Goal: Task Accomplishment & Management: Complete application form

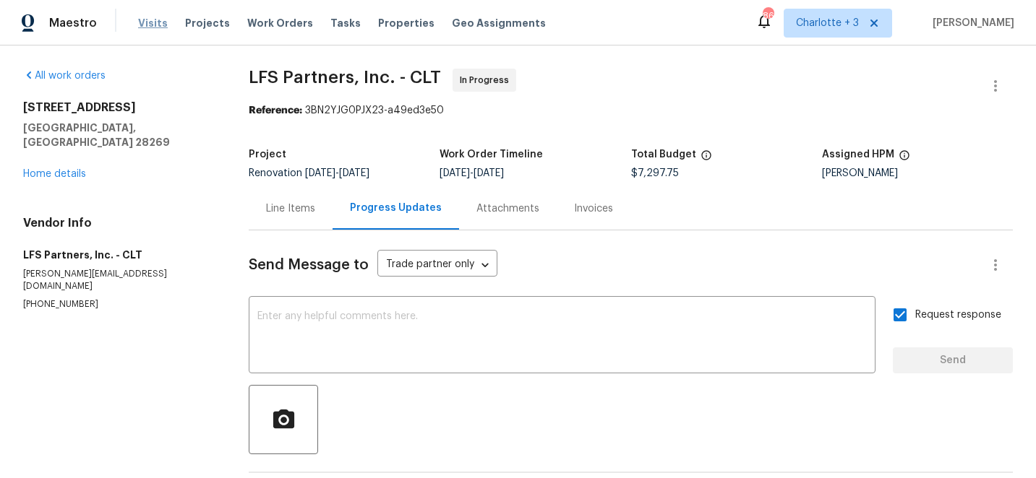
click at [145, 25] on span "Visits" at bounding box center [153, 23] width 30 height 14
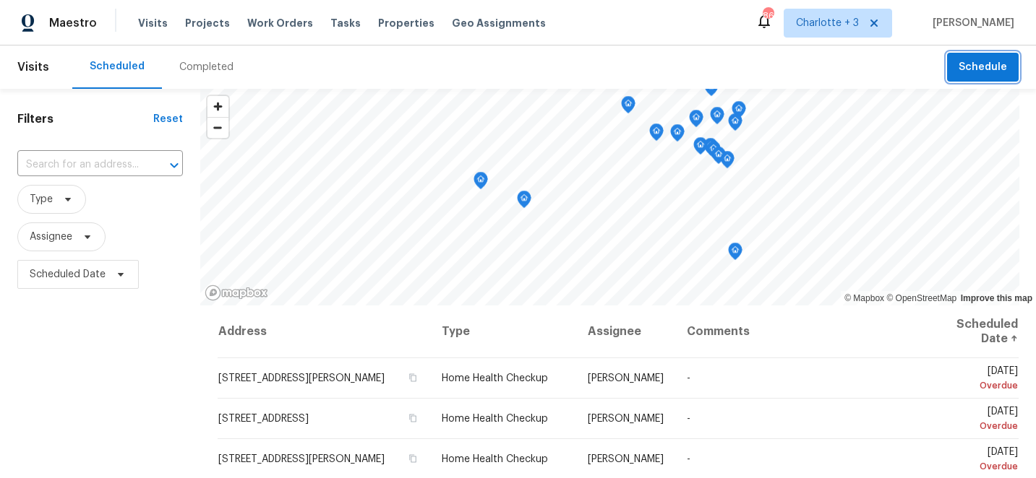
click at [974, 76] on button "Schedule" at bounding box center [983, 68] width 72 height 30
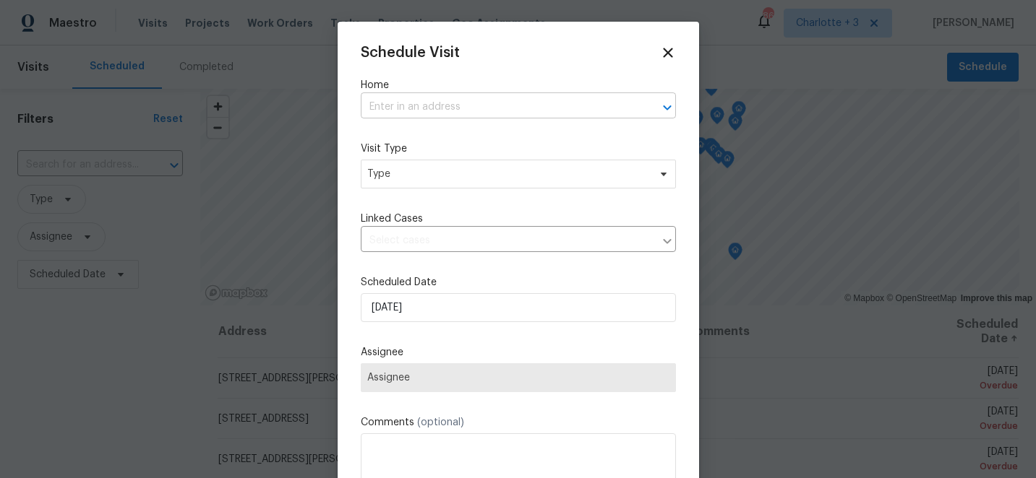
click at [407, 111] on input "text" at bounding box center [498, 107] width 275 height 22
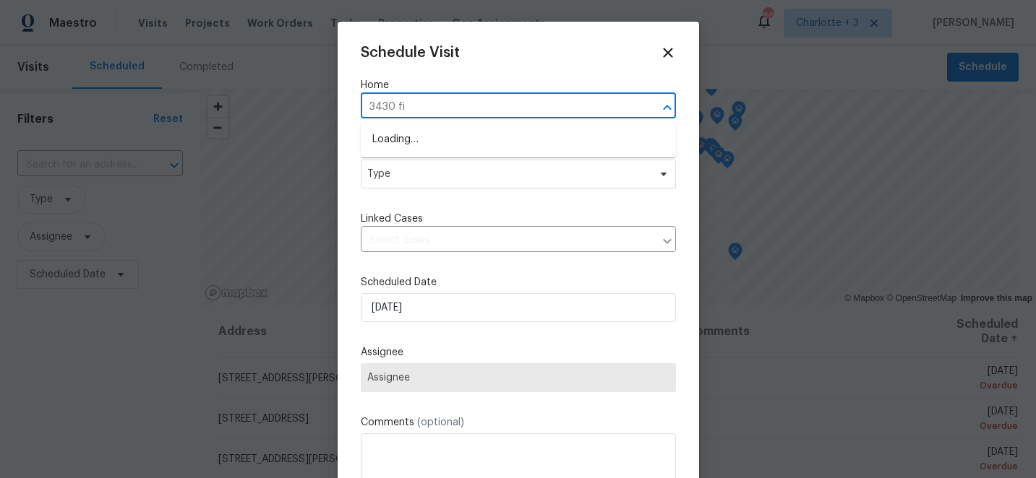
type input "3430 fin"
click at [458, 147] on li "[STREET_ADDRESS][PERSON_NAME]" at bounding box center [518, 140] width 315 height 24
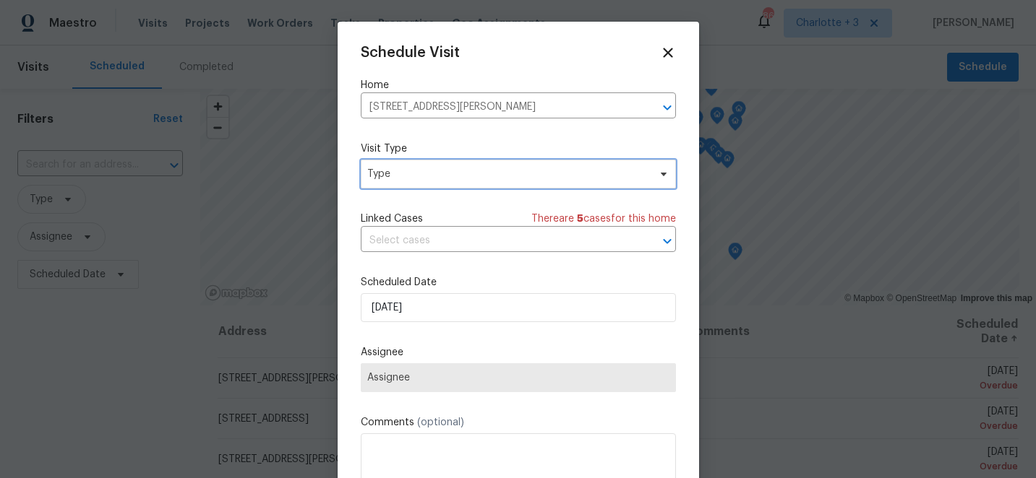
click at [454, 180] on span "Type" at bounding box center [507, 174] width 281 height 14
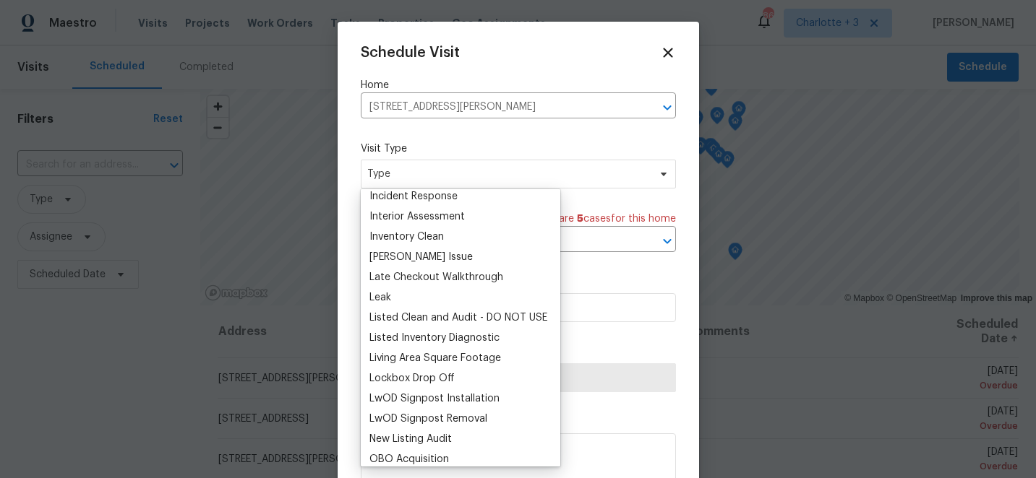
scroll to position [629, 0]
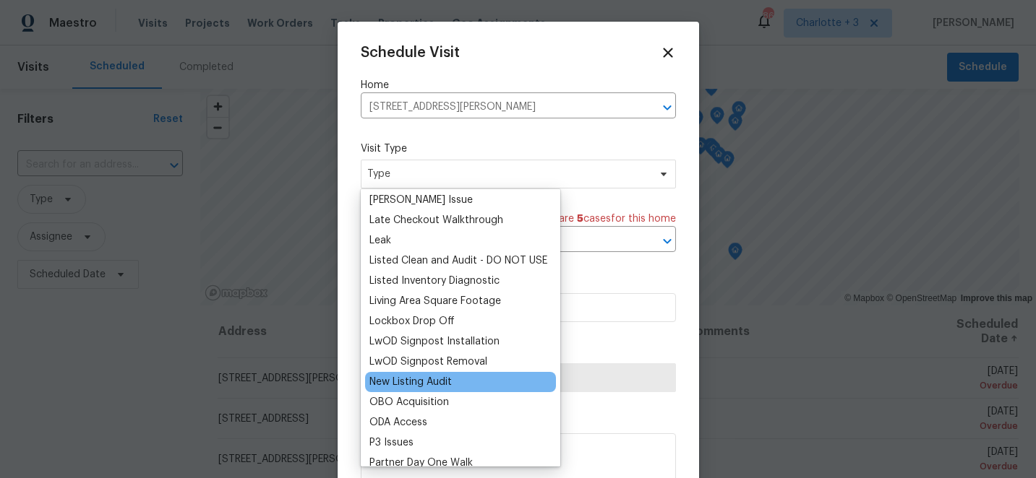
click at [423, 382] on div "New Listing Audit" at bounding box center [410, 382] width 82 height 14
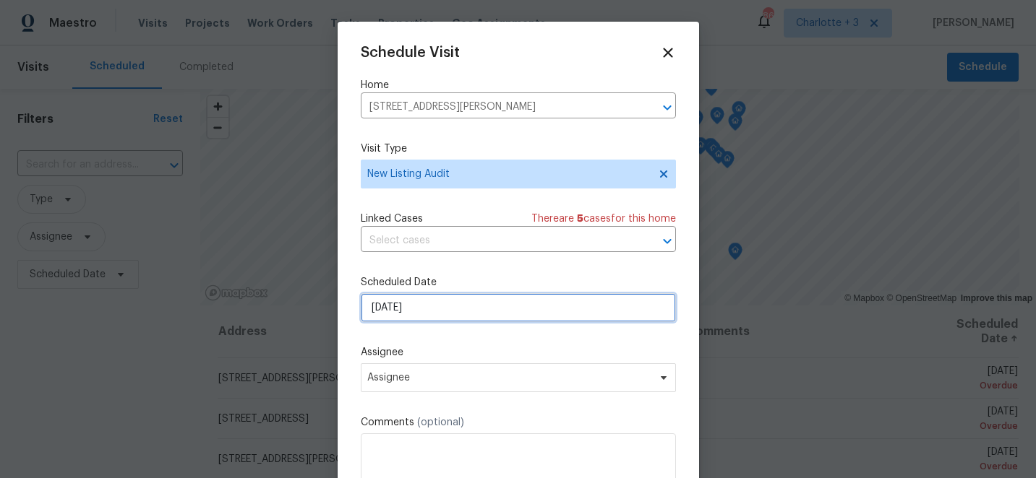
click at [441, 314] on input "[DATE]" at bounding box center [518, 307] width 315 height 29
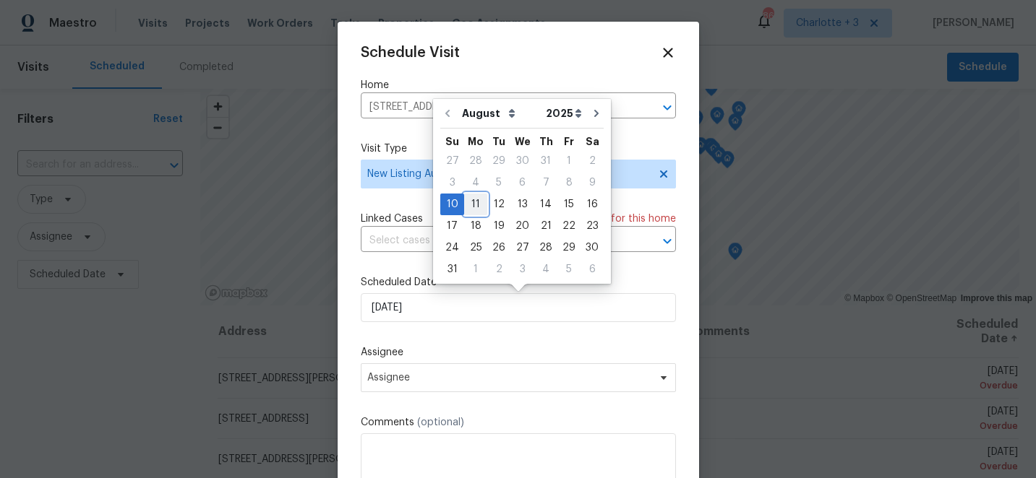
click at [477, 207] on div "11" at bounding box center [475, 204] width 23 height 20
type input "[DATE]"
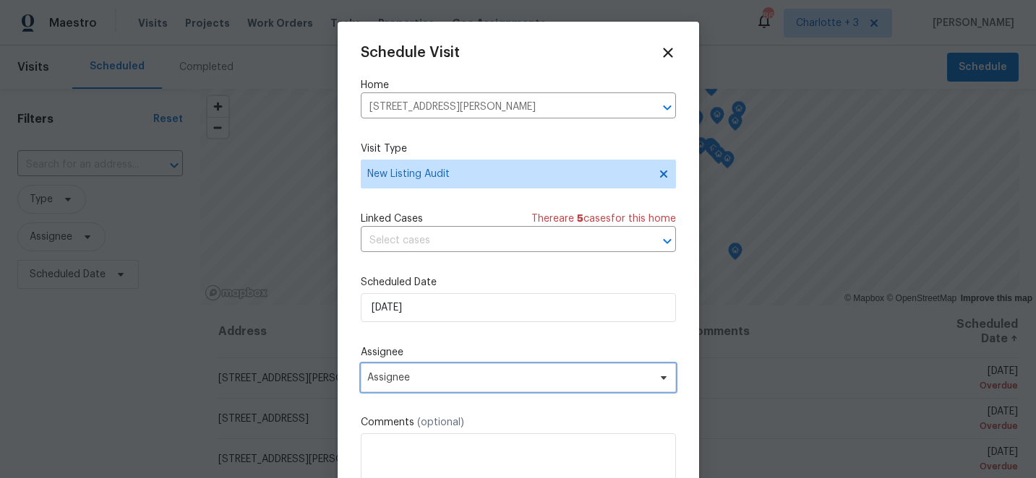
click at [473, 384] on span "Assignee" at bounding box center [508, 378] width 283 height 12
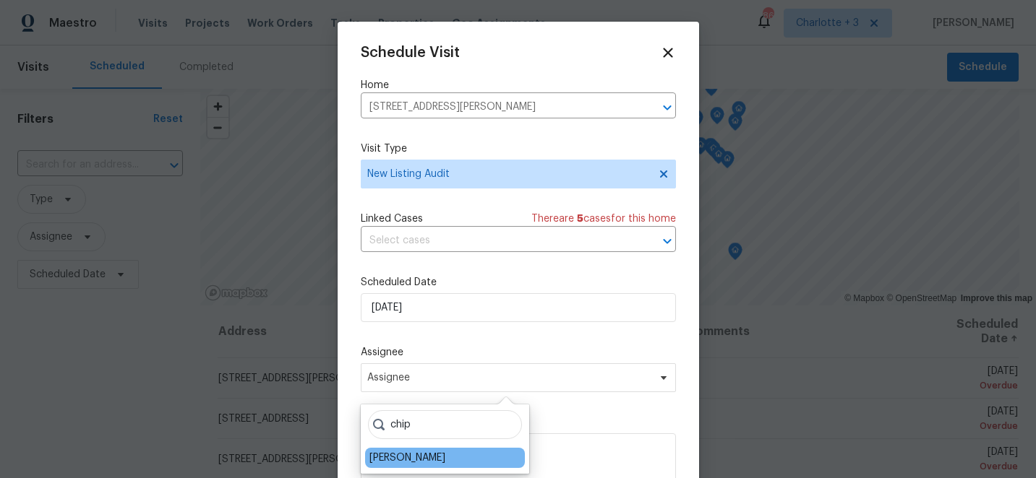
type input "chip"
click at [400, 457] on div "[PERSON_NAME]" at bounding box center [407, 458] width 76 height 14
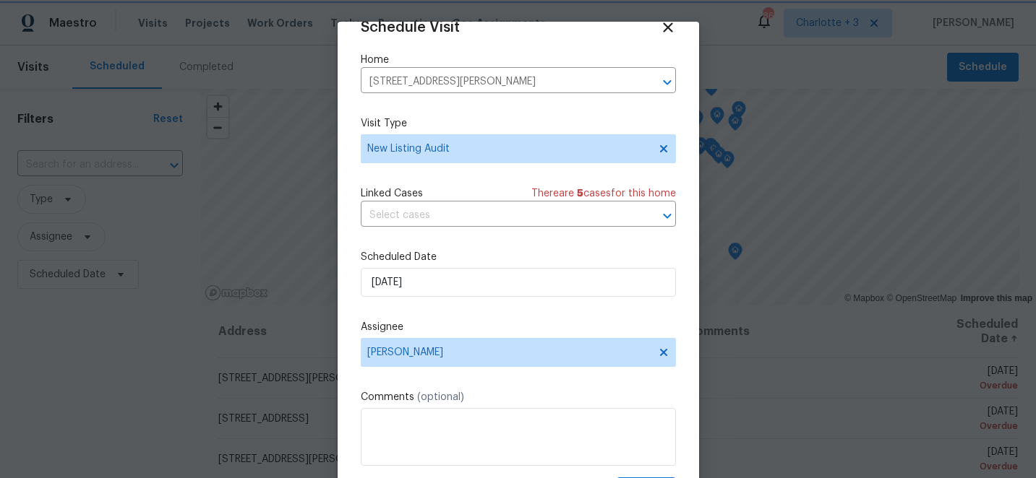
scroll to position [71, 0]
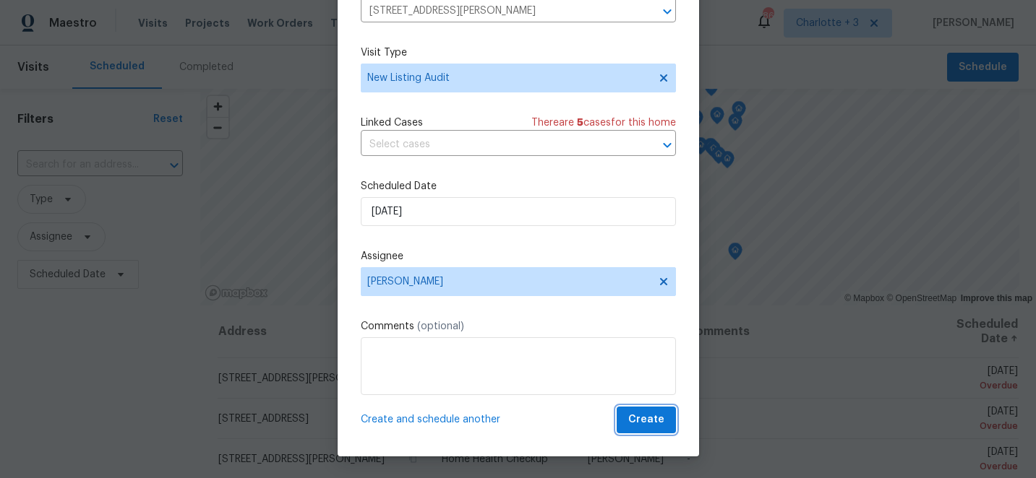
click at [646, 423] on span "Create" at bounding box center [646, 420] width 36 height 18
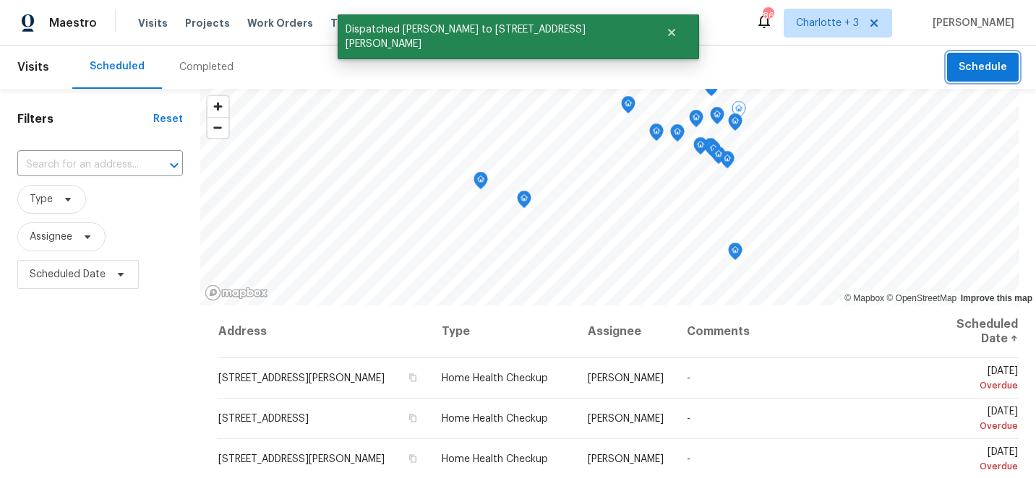
scroll to position [0, 0]
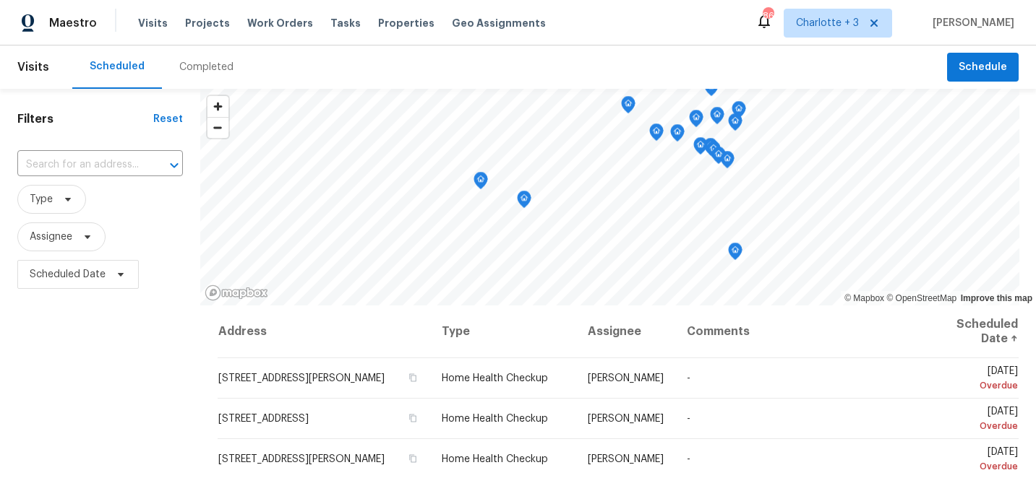
click at [986, 82] on header "Visits Scheduled Completed Schedule" at bounding box center [518, 67] width 1036 height 43
click at [976, 59] on span "Schedule" at bounding box center [982, 68] width 48 height 18
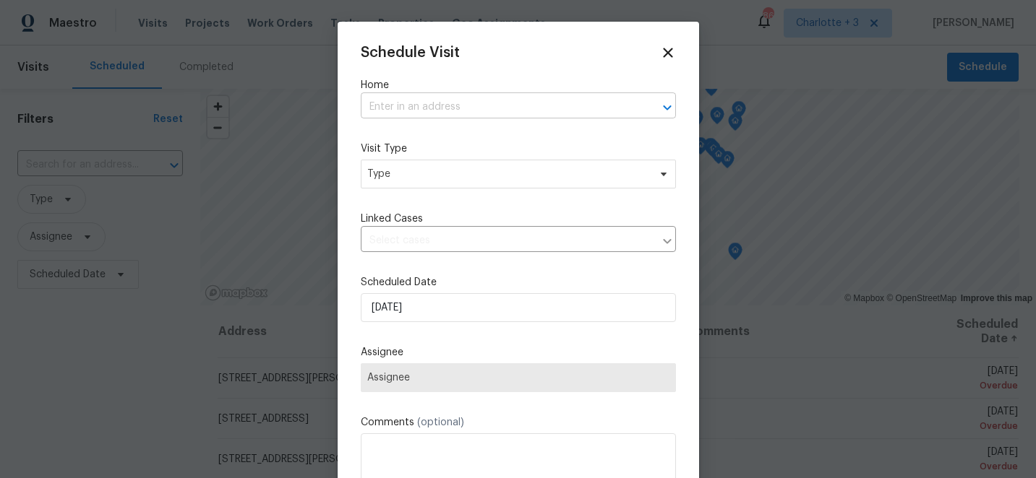
click at [436, 113] on input "text" at bounding box center [498, 107] width 275 height 22
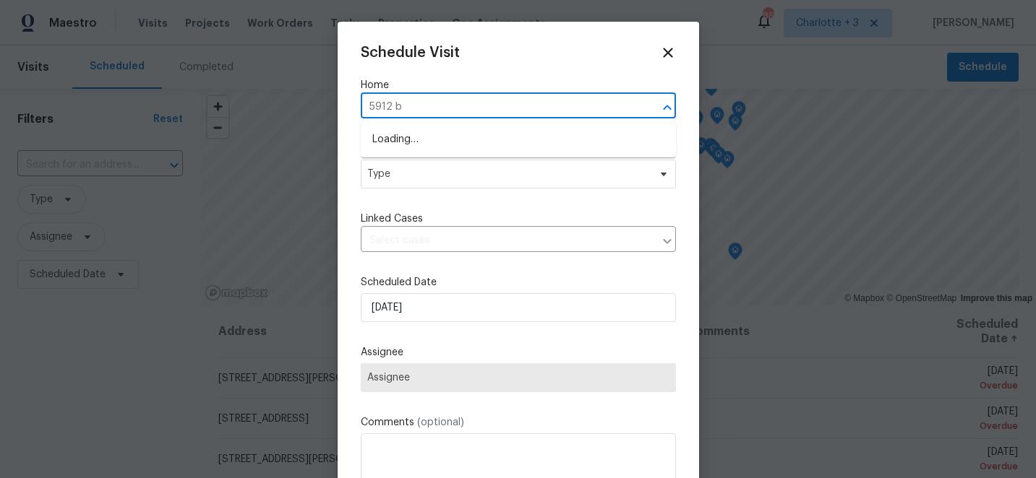
type input "5912 bl"
click at [459, 137] on li "[STREET_ADDRESS]" at bounding box center [518, 140] width 315 height 24
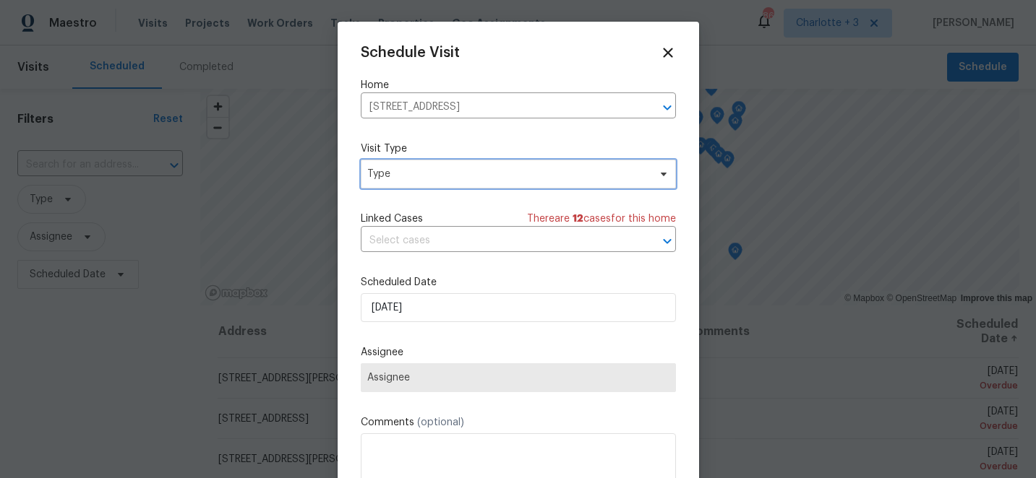
click at [459, 177] on span "Type" at bounding box center [507, 174] width 281 height 14
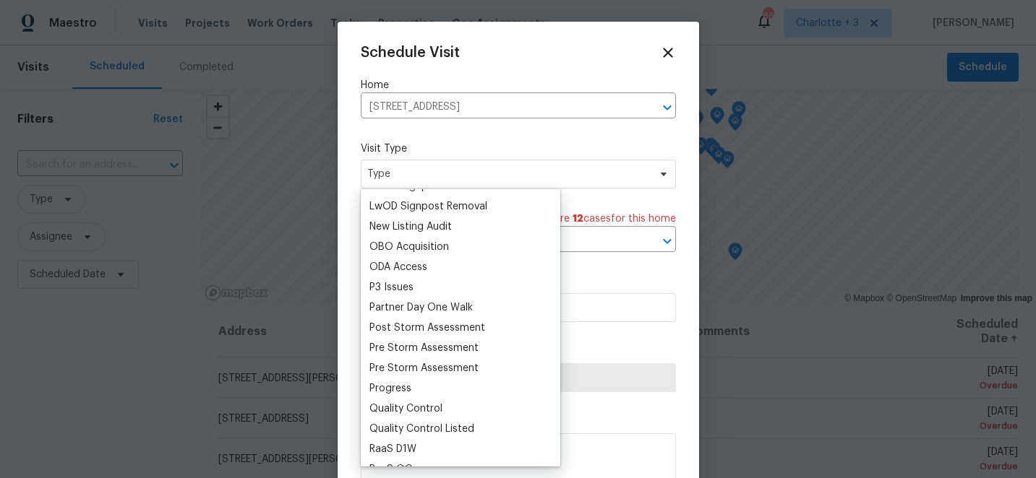
scroll to position [784, 0]
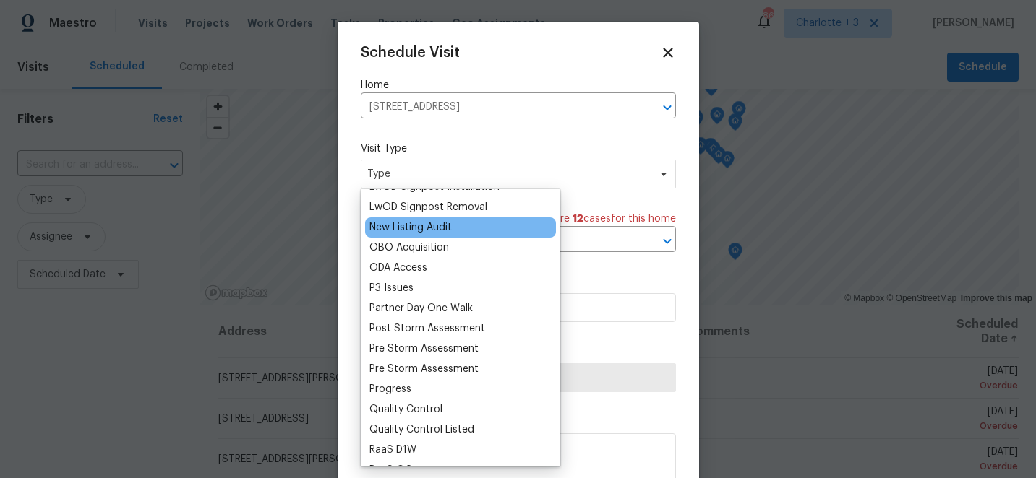
click at [431, 226] on div "New Listing Audit" at bounding box center [410, 227] width 82 height 14
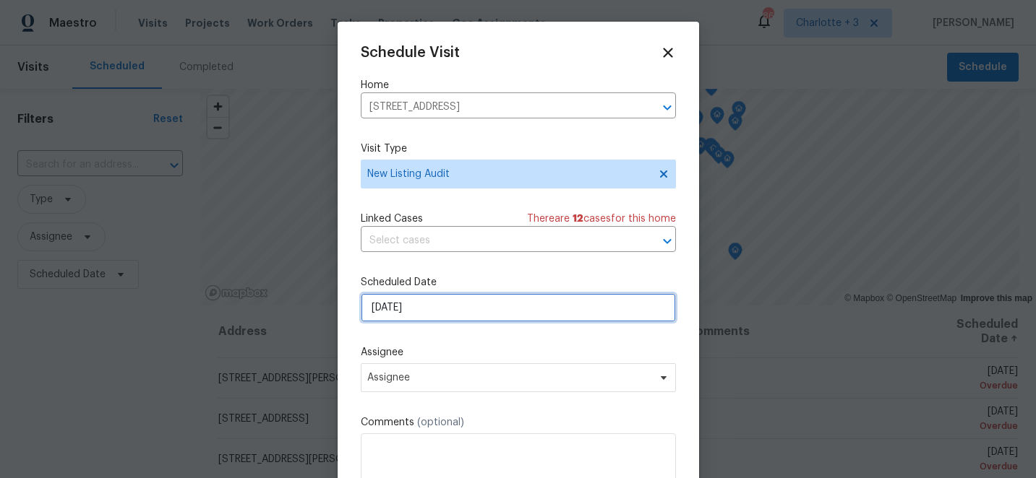
click at [431, 298] on input "[DATE]" at bounding box center [518, 307] width 315 height 29
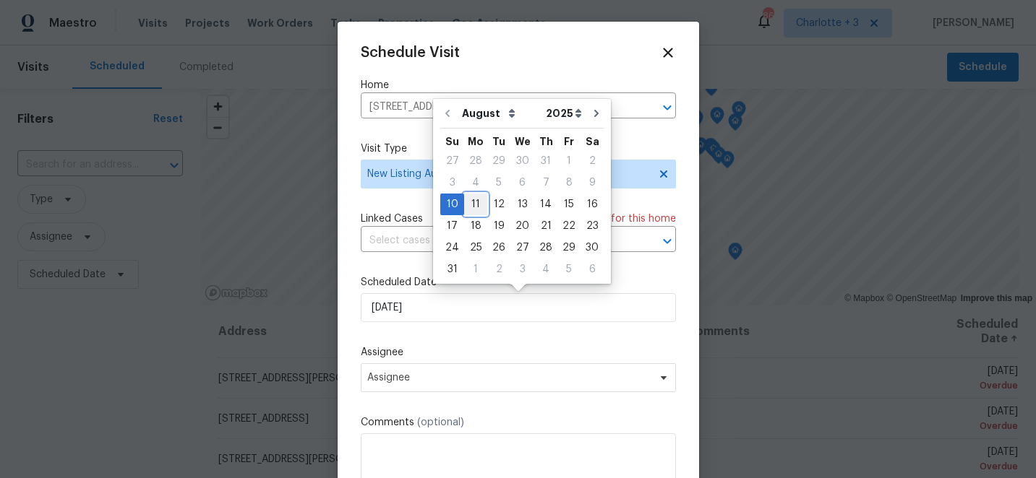
click at [473, 204] on div "11" at bounding box center [475, 204] width 23 height 20
type input "[DATE]"
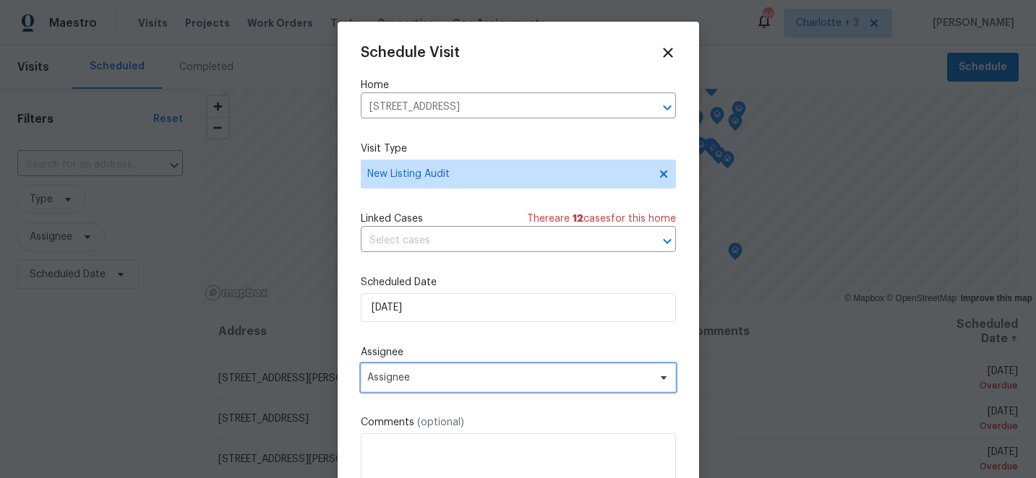
click at [433, 385] on span "Assignee" at bounding box center [518, 377] width 315 height 29
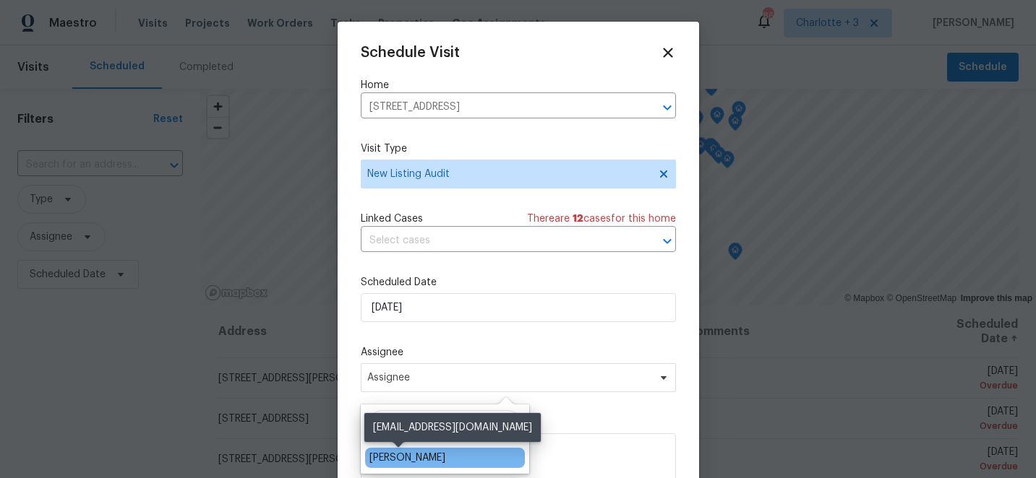
type input "chip"
click at [418, 461] on div "[PERSON_NAME]" at bounding box center [407, 458] width 76 height 14
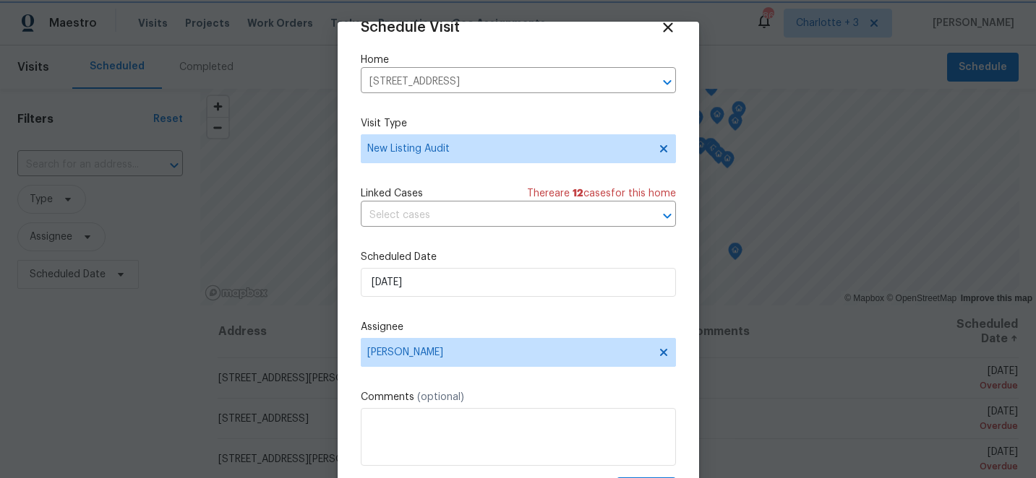
scroll to position [71, 0]
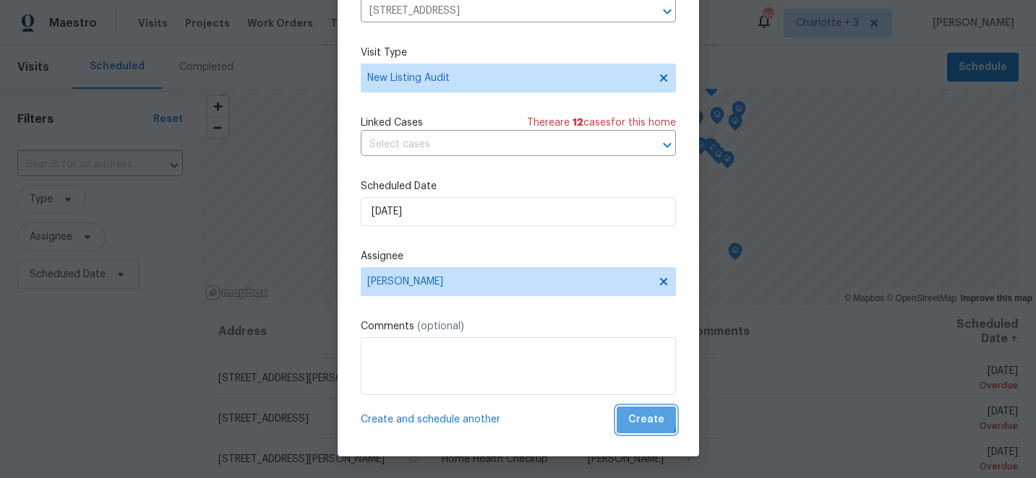
click at [643, 418] on span "Create" at bounding box center [646, 420] width 36 height 18
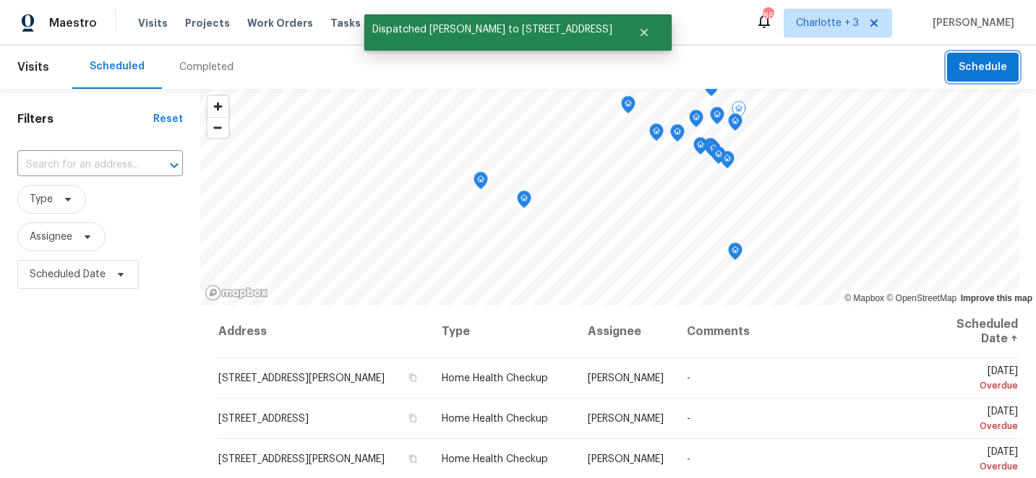
scroll to position [0, 0]
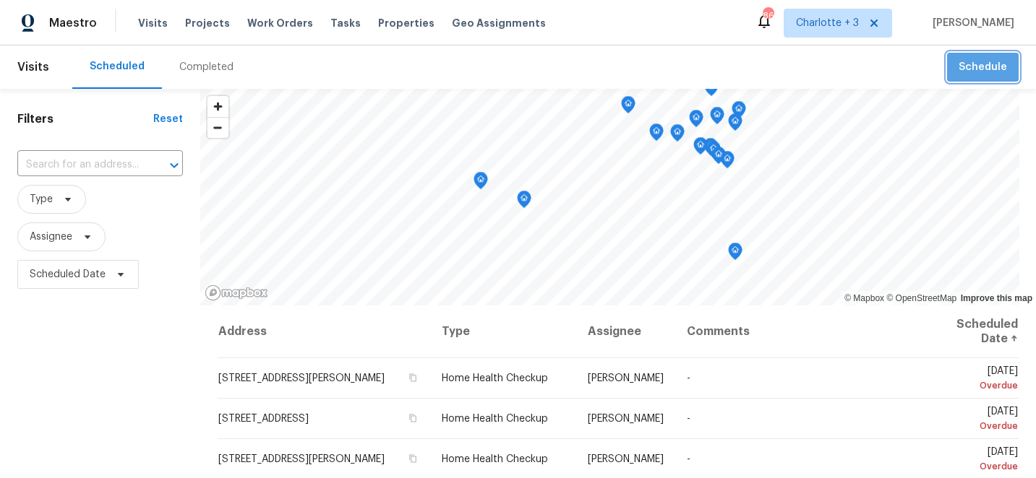
click at [989, 79] on button "Schedule" at bounding box center [983, 68] width 72 height 30
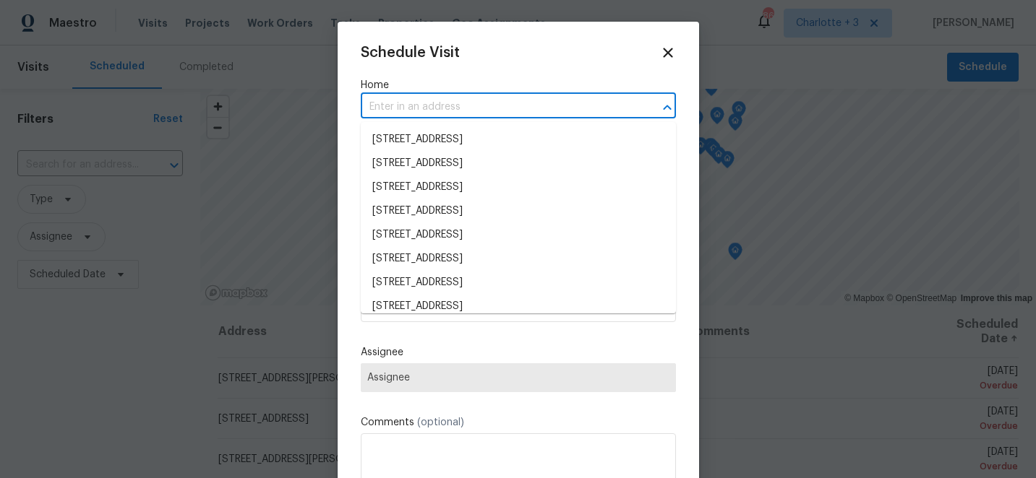
click at [431, 108] on input "text" at bounding box center [498, 107] width 275 height 22
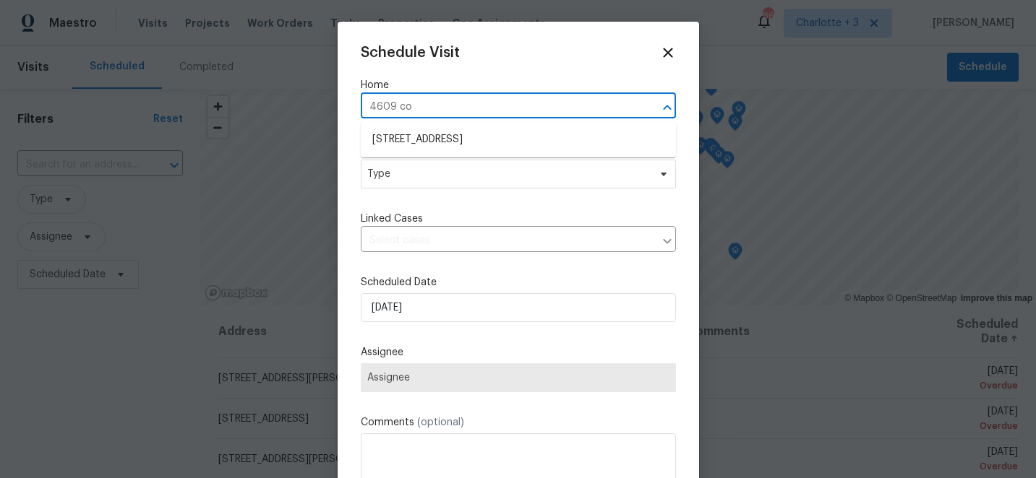
type input "4609 cot"
click at [425, 139] on li "[STREET_ADDRESS]" at bounding box center [518, 140] width 315 height 24
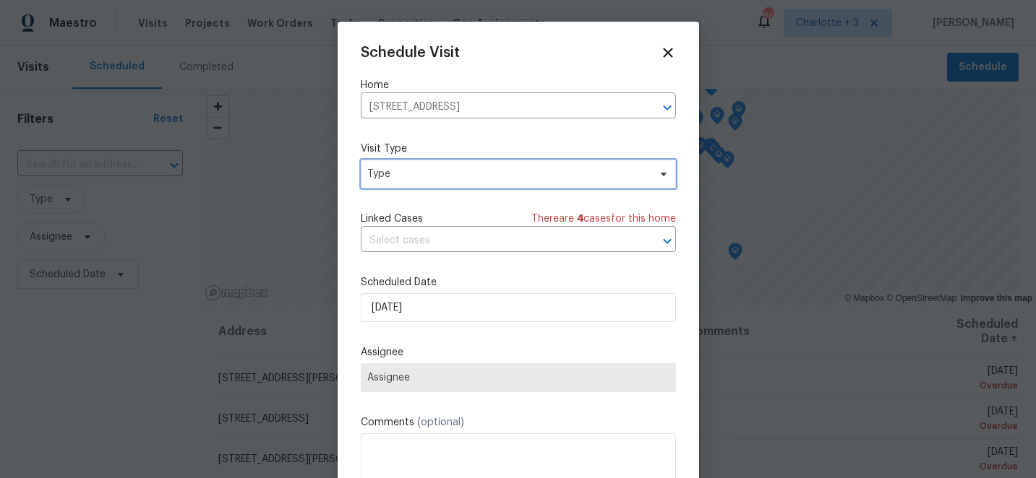
click at [426, 171] on span "Type" at bounding box center [507, 174] width 281 height 14
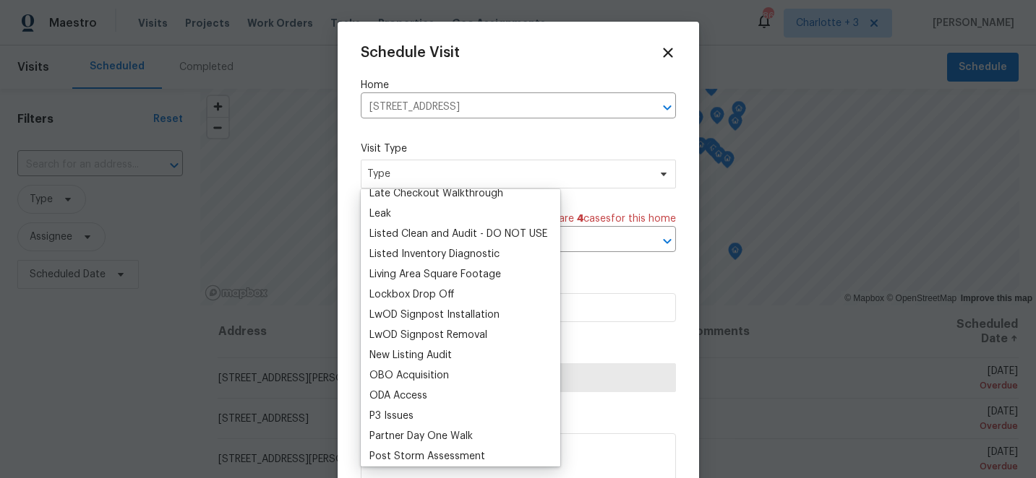
scroll to position [660, 0]
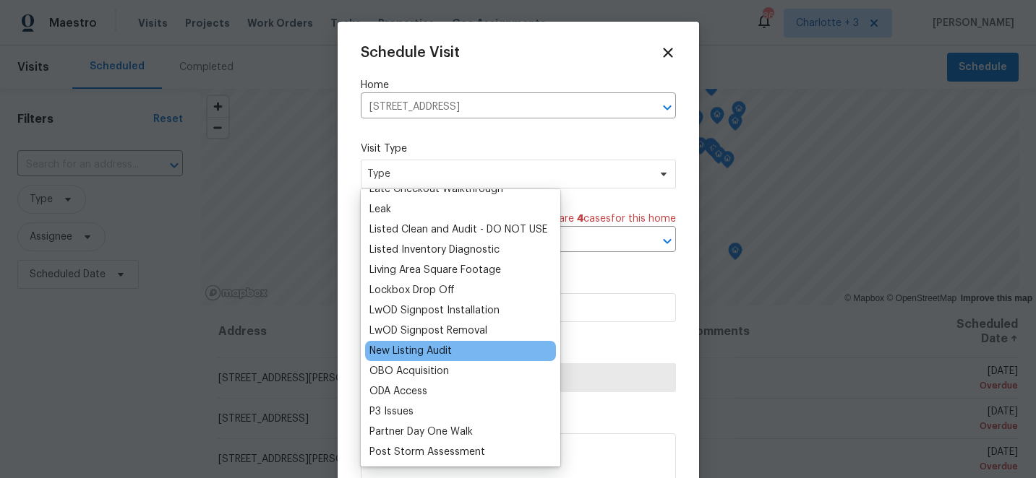
click at [431, 349] on div "New Listing Audit" at bounding box center [410, 351] width 82 height 14
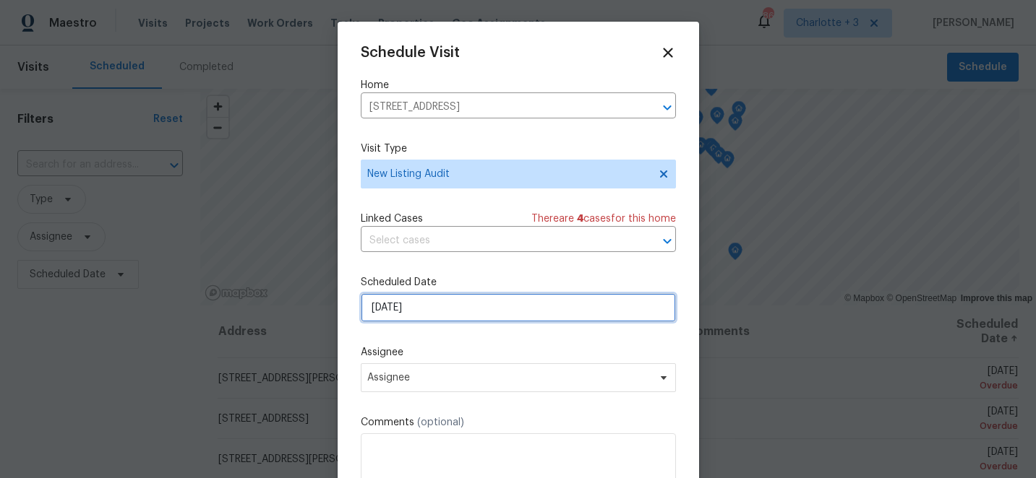
click at [473, 306] on input "[DATE]" at bounding box center [518, 307] width 315 height 29
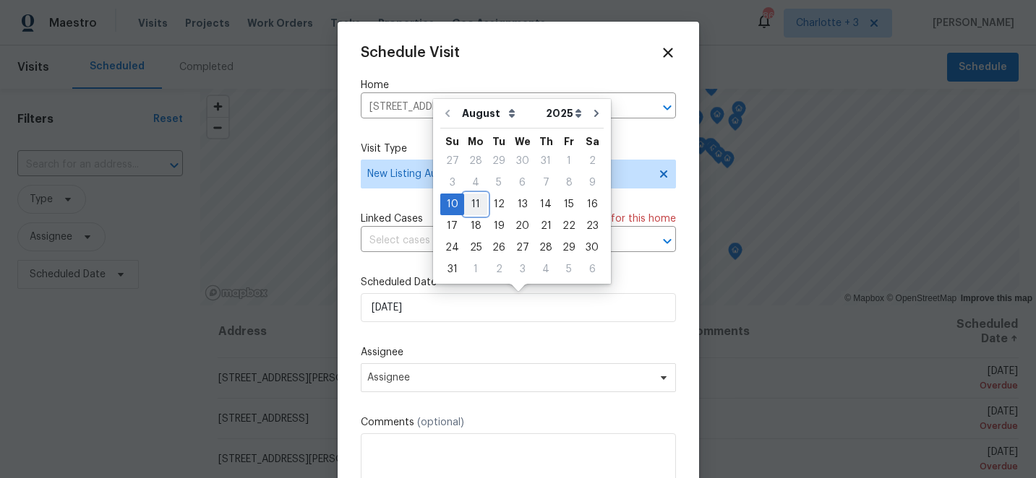
click at [474, 205] on div "11" at bounding box center [475, 204] width 23 height 20
type input "[DATE]"
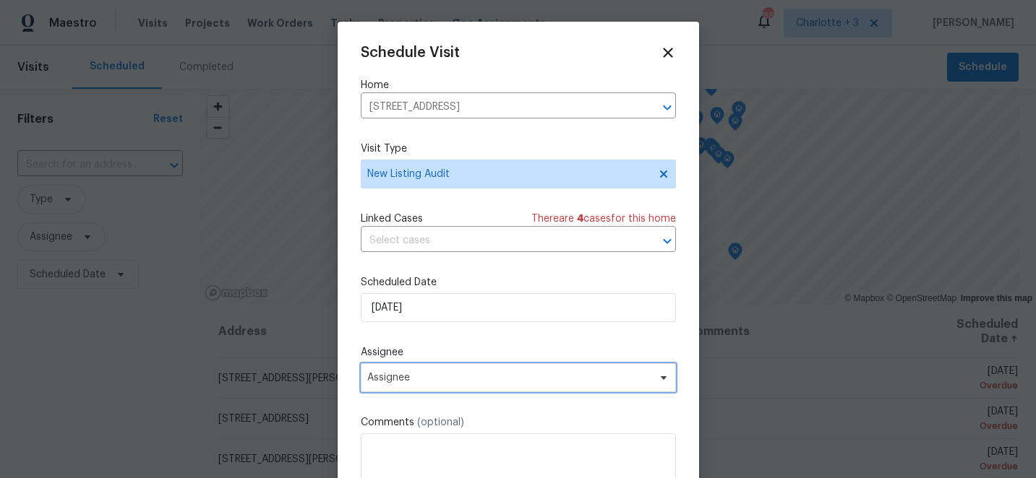
click at [474, 371] on span "Assignee" at bounding box center [518, 377] width 315 height 29
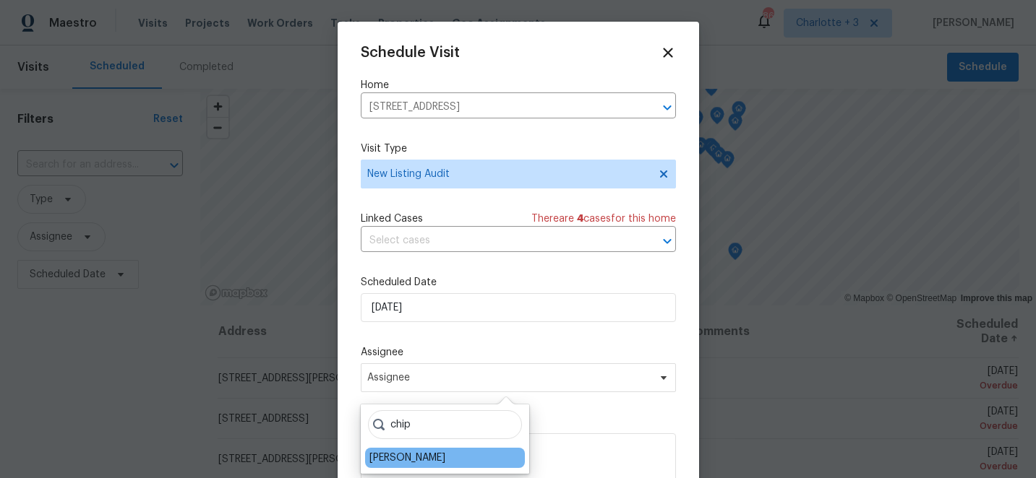
type input "chip"
click at [424, 457] on div "[PERSON_NAME]" at bounding box center [407, 458] width 76 height 14
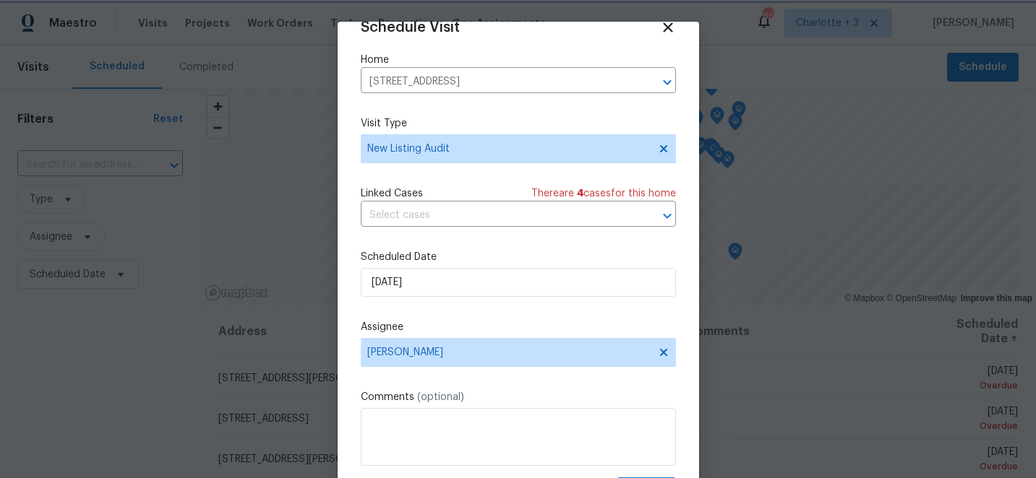
scroll to position [71, 0]
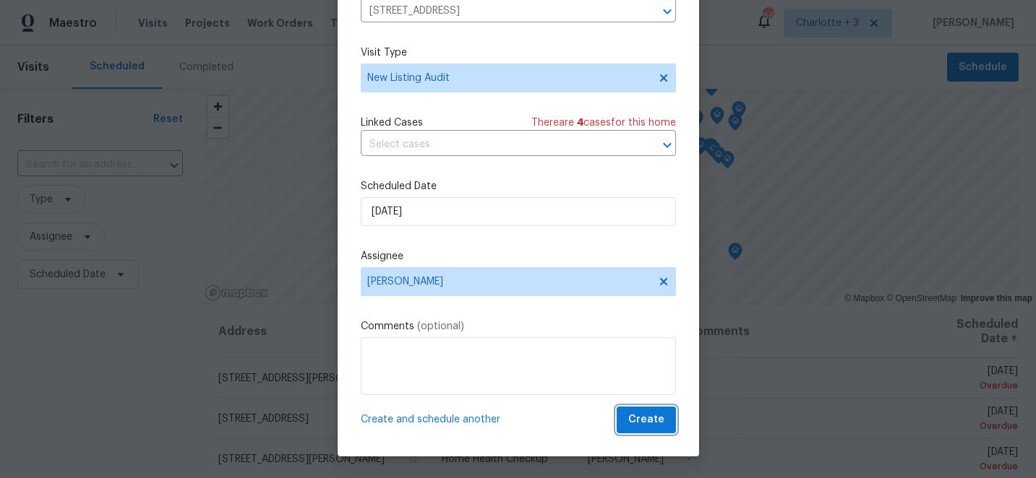
click at [652, 422] on span "Create" at bounding box center [646, 420] width 36 height 18
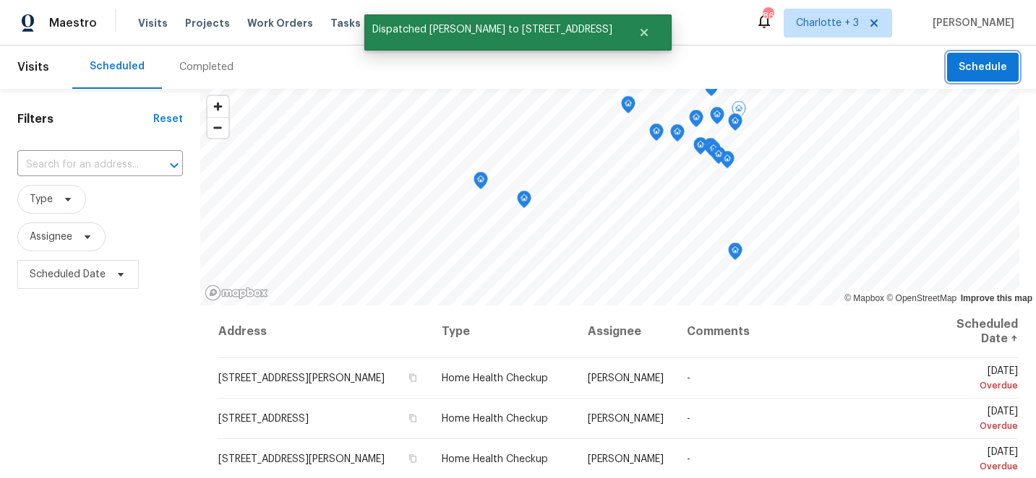
scroll to position [0, 0]
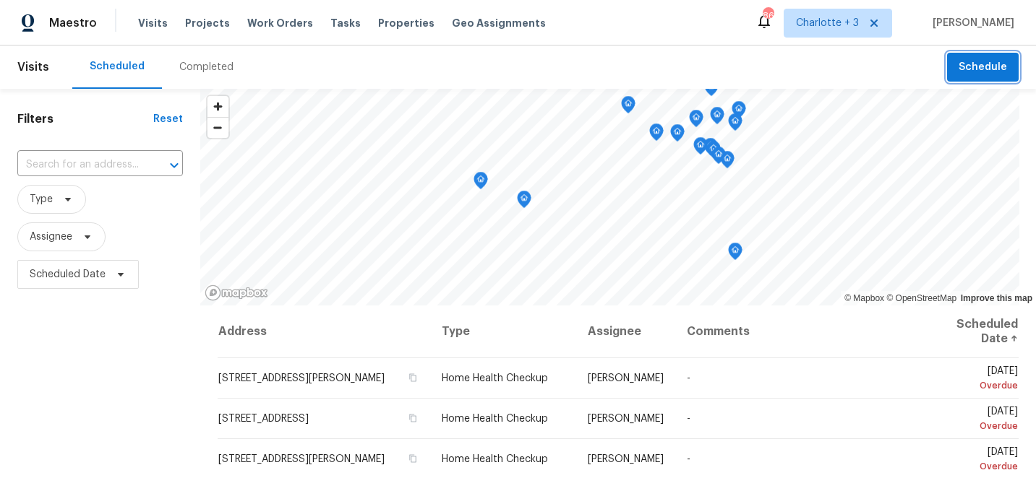
click at [984, 72] on span "Schedule" at bounding box center [982, 68] width 48 height 18
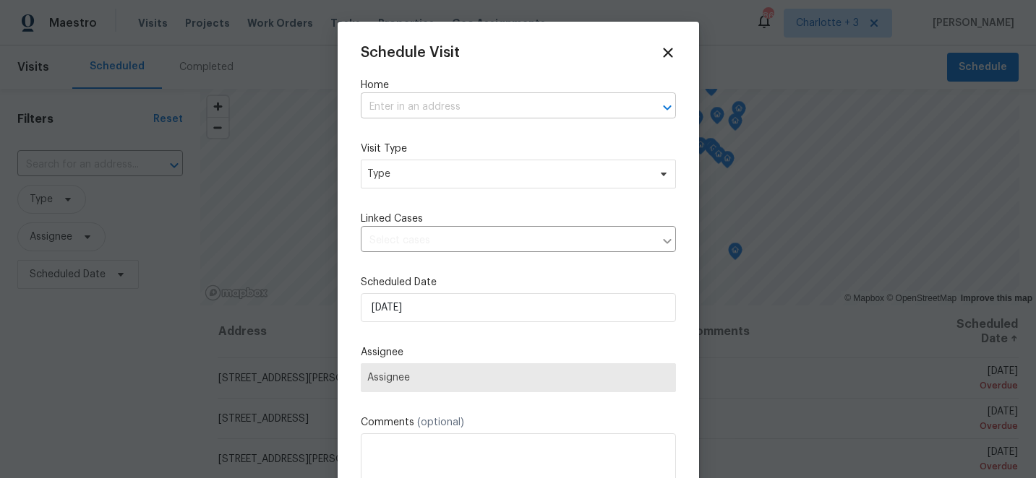
click at [437, 111] on input "text" at bounding box center [498, 107] width 275 height 22
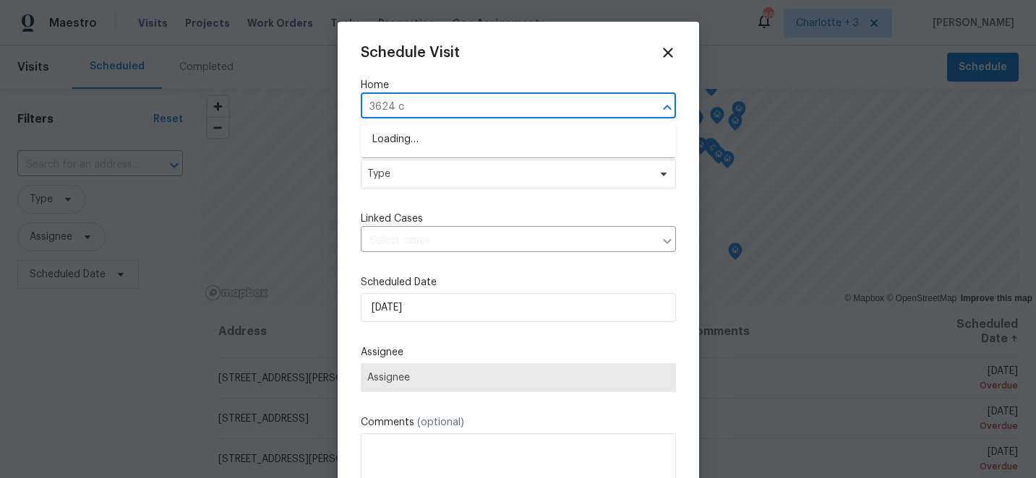
type input "3624 cr"
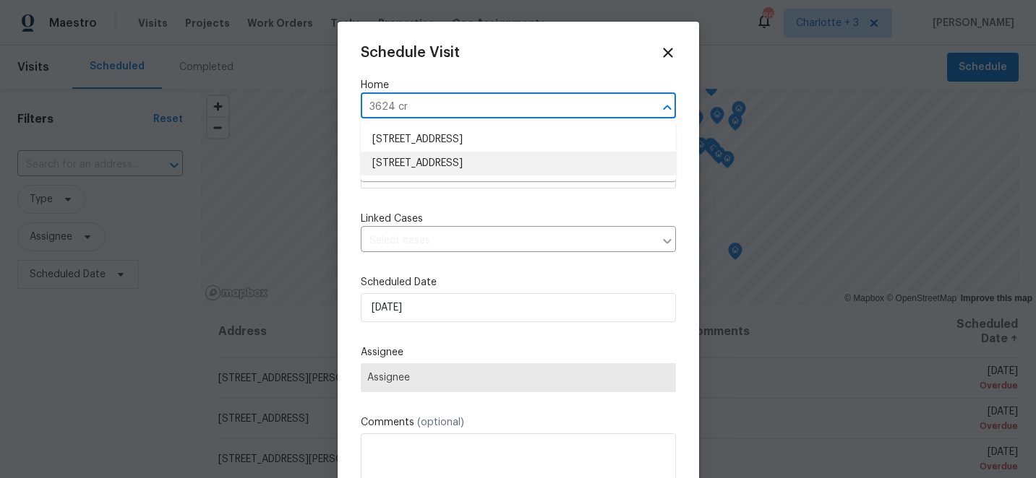
click at [428, 167] on li "[STREET_ADDRESS]" at bounding box center [518, 164] width 315 height 24
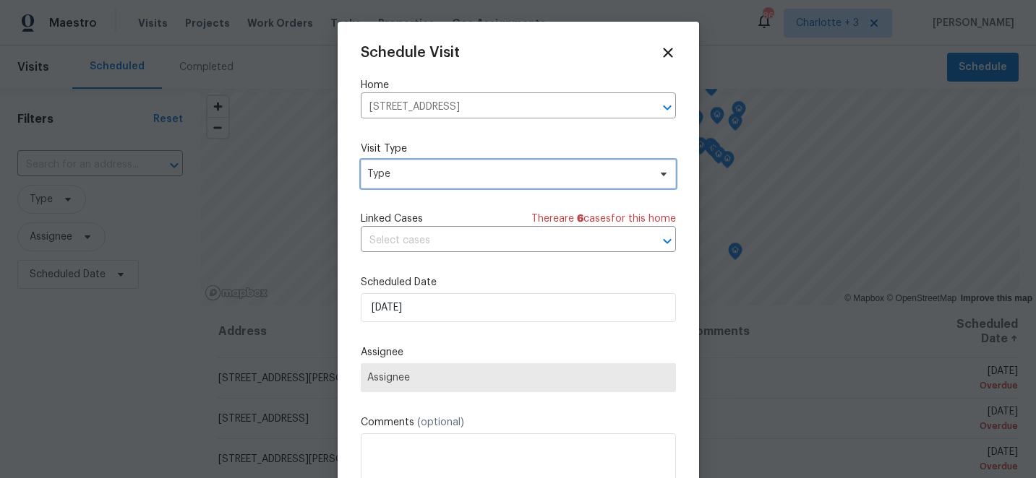
click at [430, 174] on span "Type" at bounding box center [507, 174] width 281 height 14
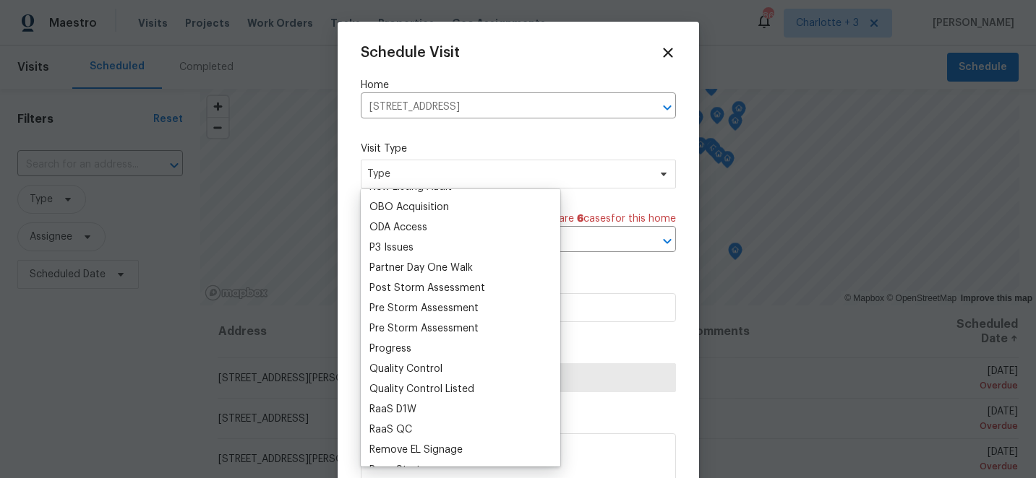
scroll to position [830, 0]
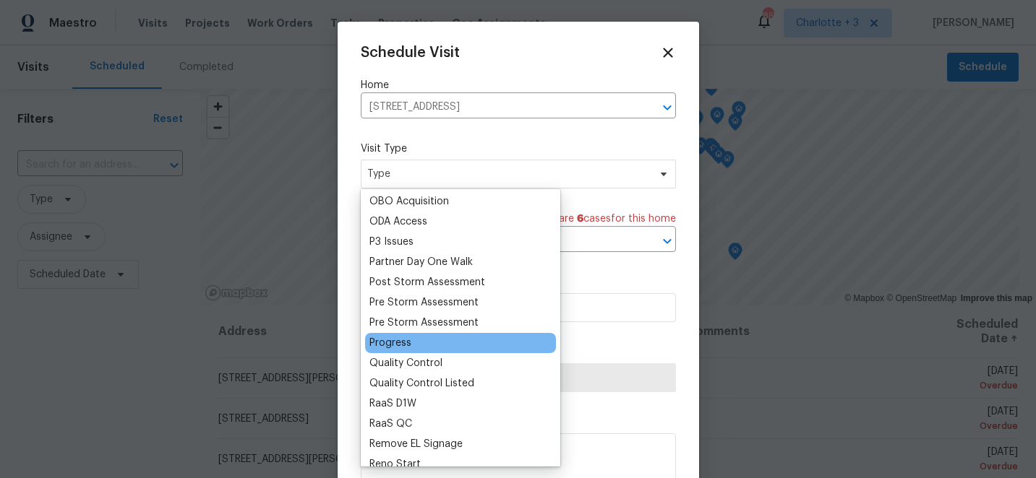
click at [393, 339] on div "Progress" at bounding box center [390, 343] width 42 height 14
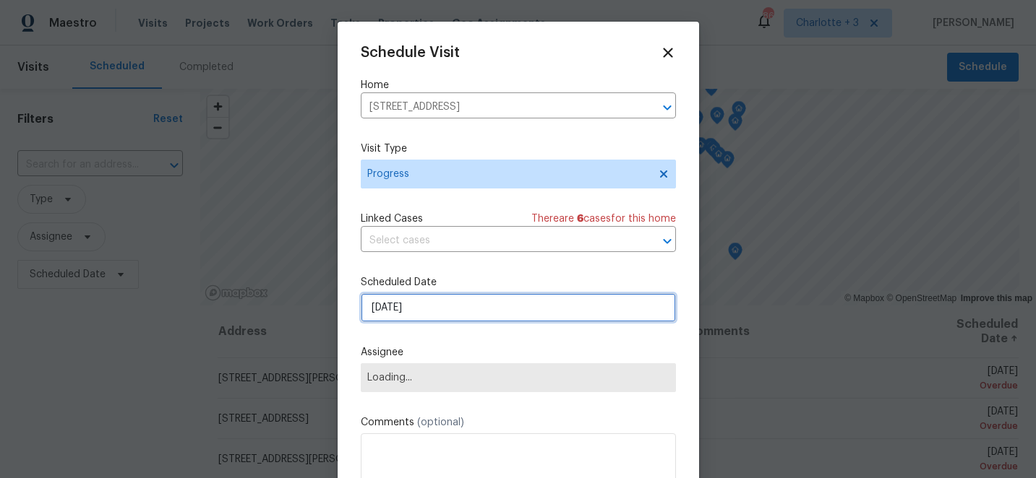
click at [462, 311] on input "[DATE]" at bounding box center [518, 307] width 315 height 29
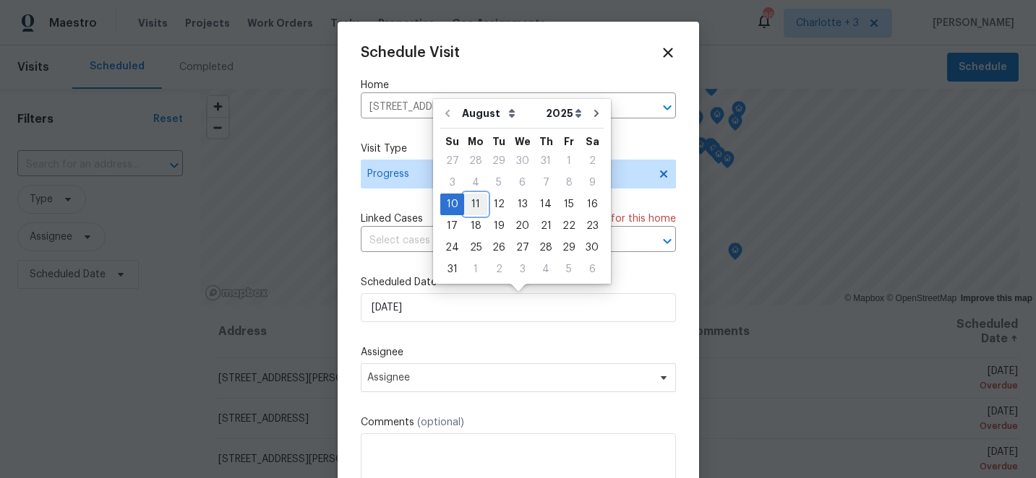
click at [475, 205] on div "11" at bounding box center [475, 204] width 23 height 20
type input "[DATE]"
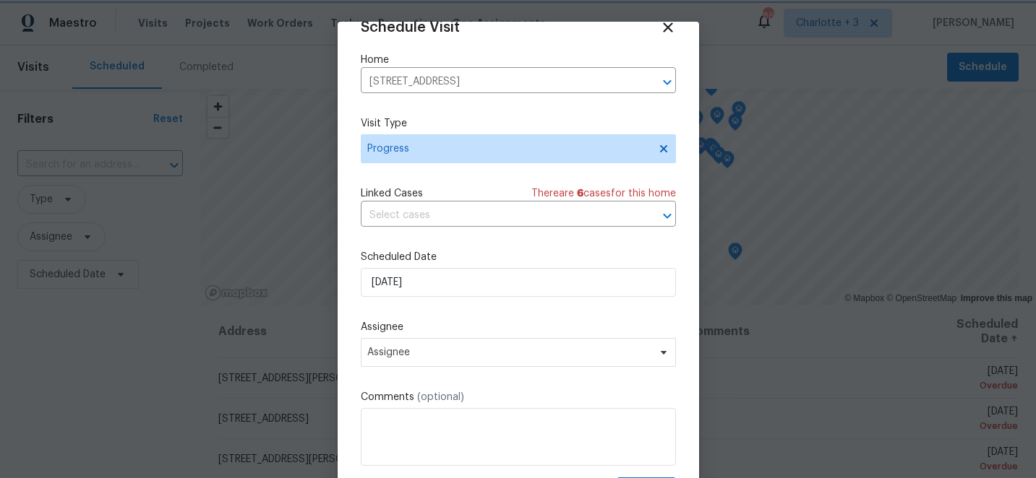
scroll to position [71, 0]
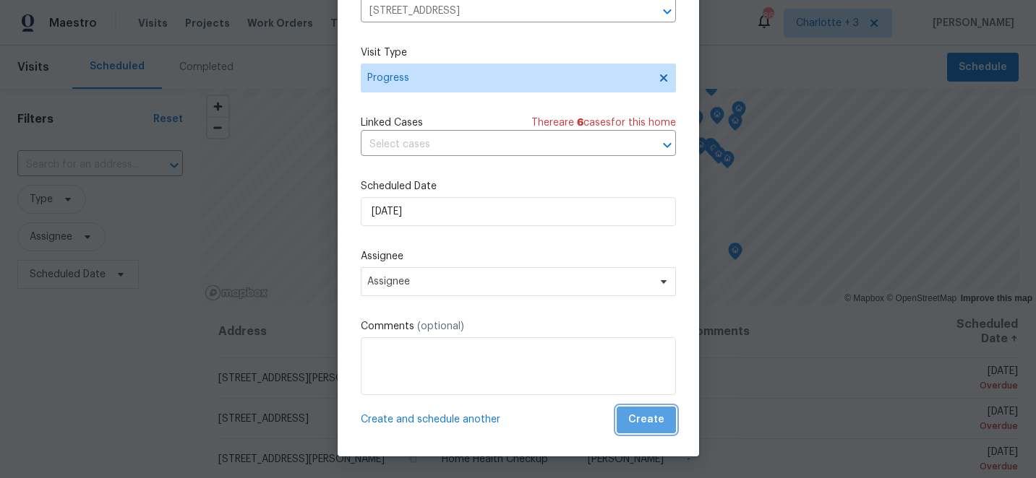
click at [648, 416] on span "Create" at bounding box center [646, 420] width 36 height 18
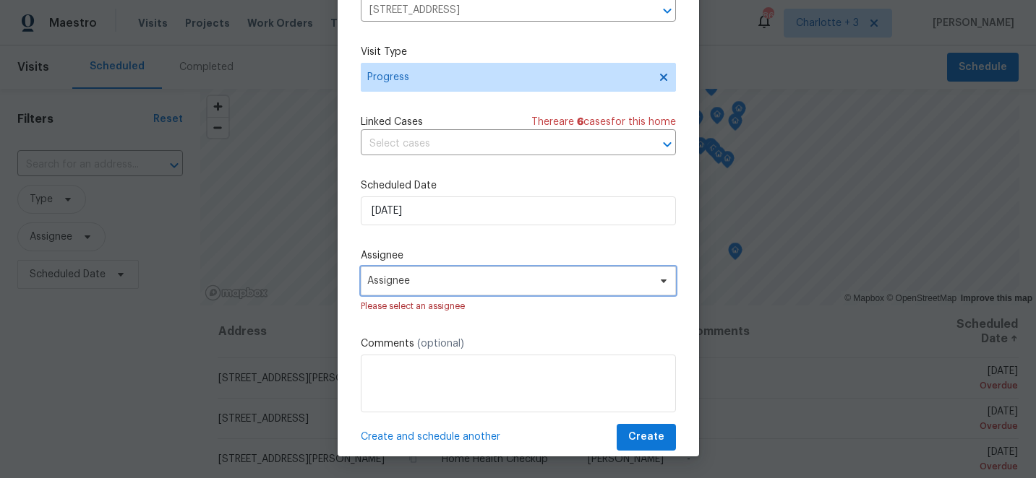
click at [545, 289] on span "Assignee" at bounding box center [518, 281] width 315 height 29
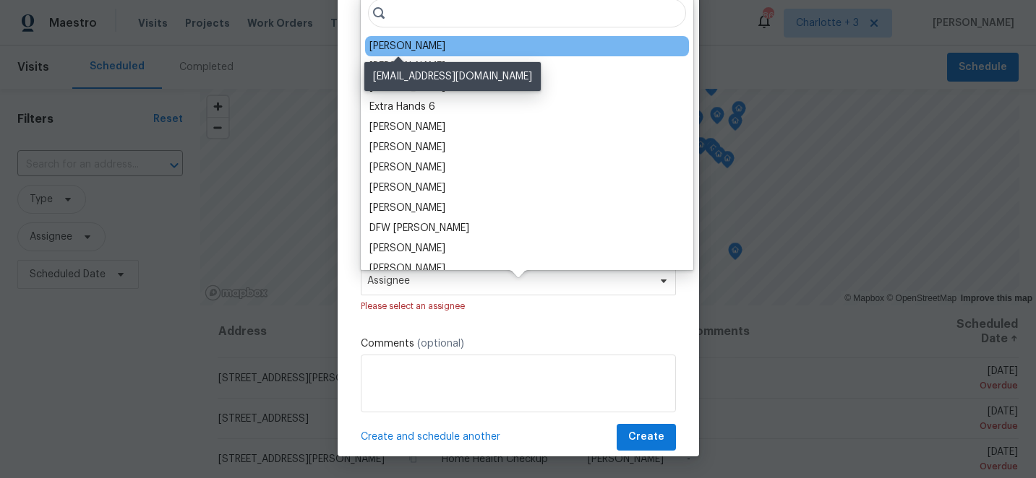
click at [385, 46] on div "[PERSON_NAME]" at bounding box center [407, 46] width 76 height 14
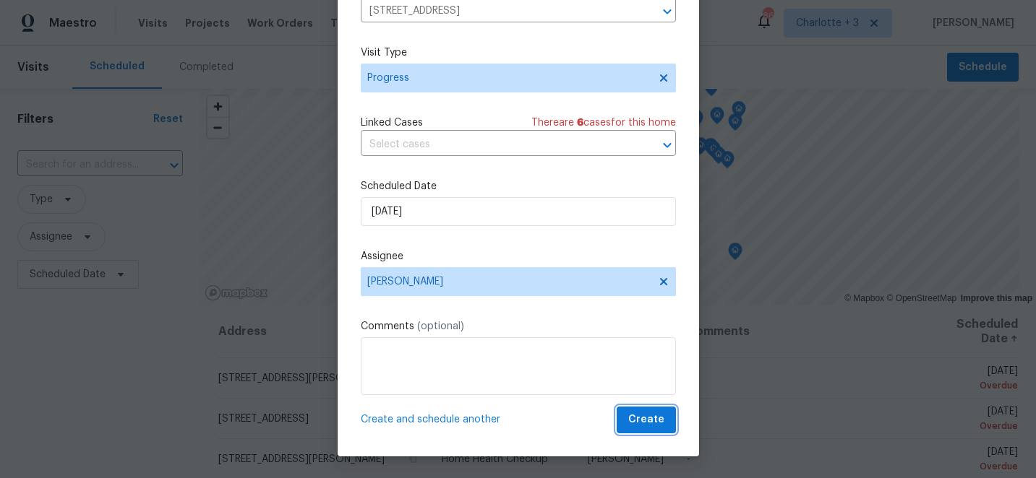
click at [652, 433] on button "Create" at bounding box center [645, 420] width 59 height 27
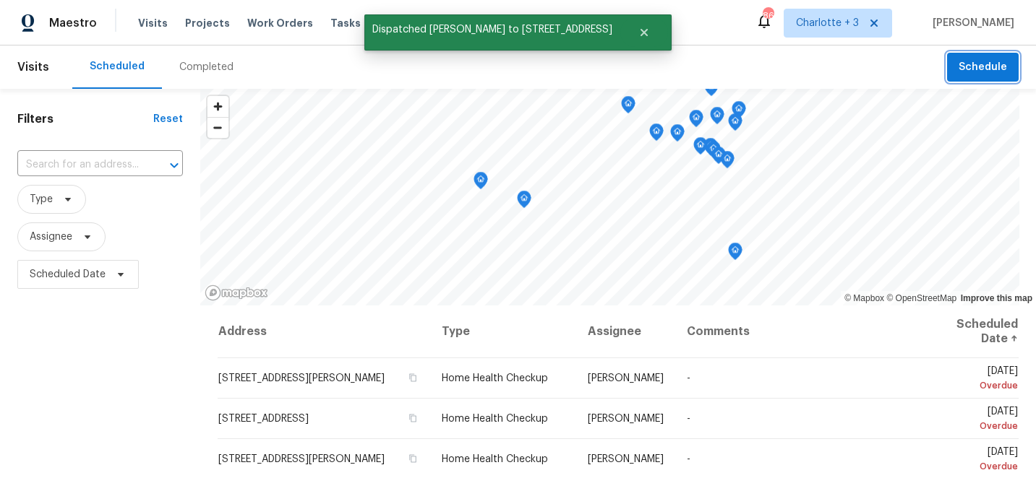
scroll to position [0, 0]
